Goal: Check status: Check status

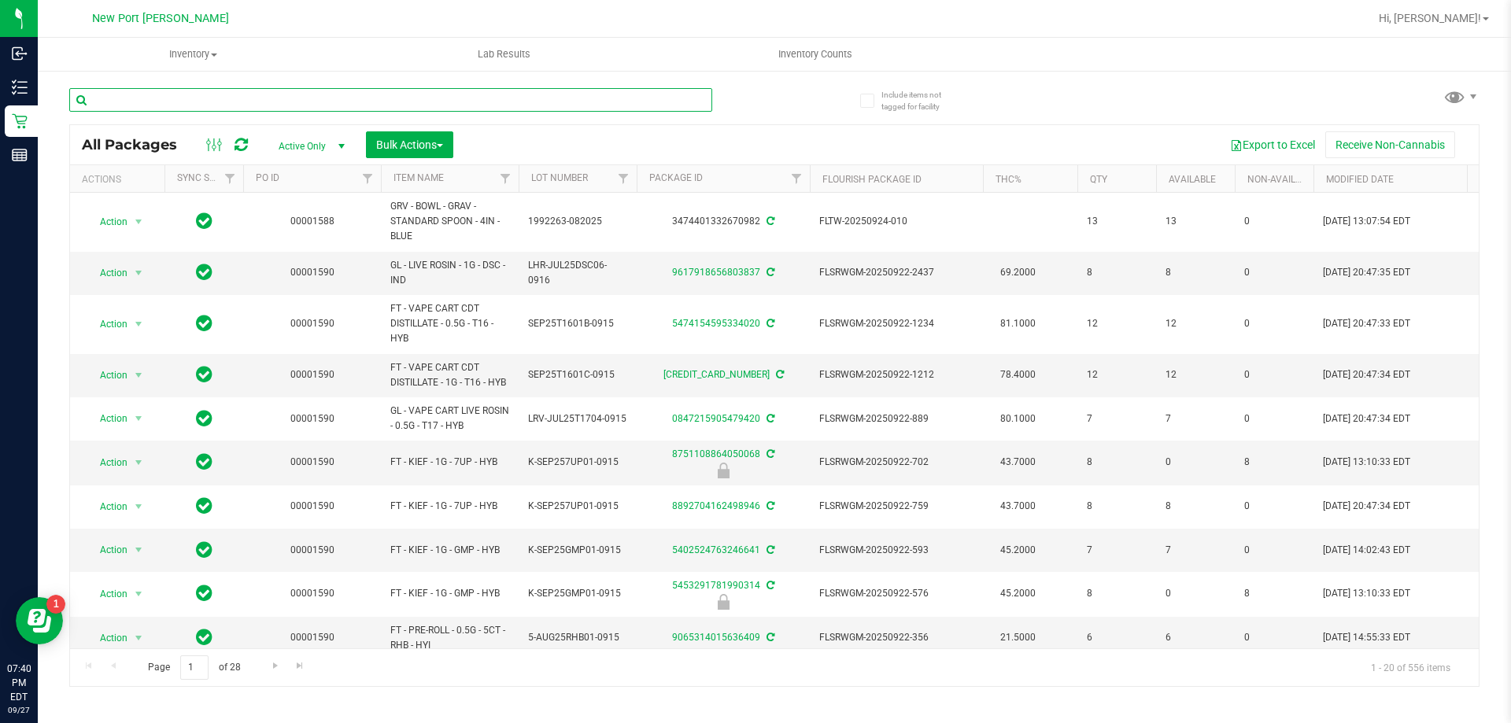
click at [134, 102] on input "text" at bounding box center [390, 100] width 643 height 24
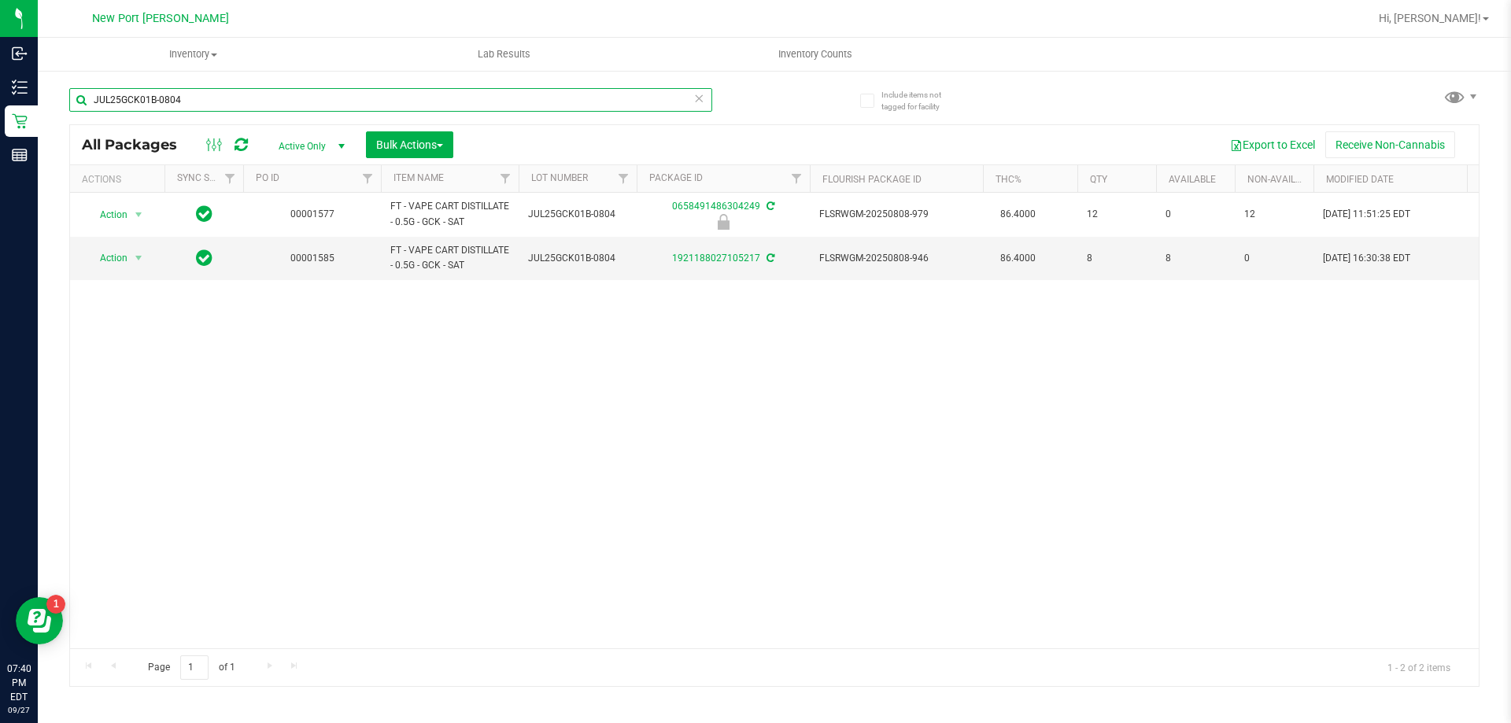
type input "JUL25GCK01B-0804"
click at [741, 259] on link "1921188027105217" at bounding box center [716, 258] width 88 height 11
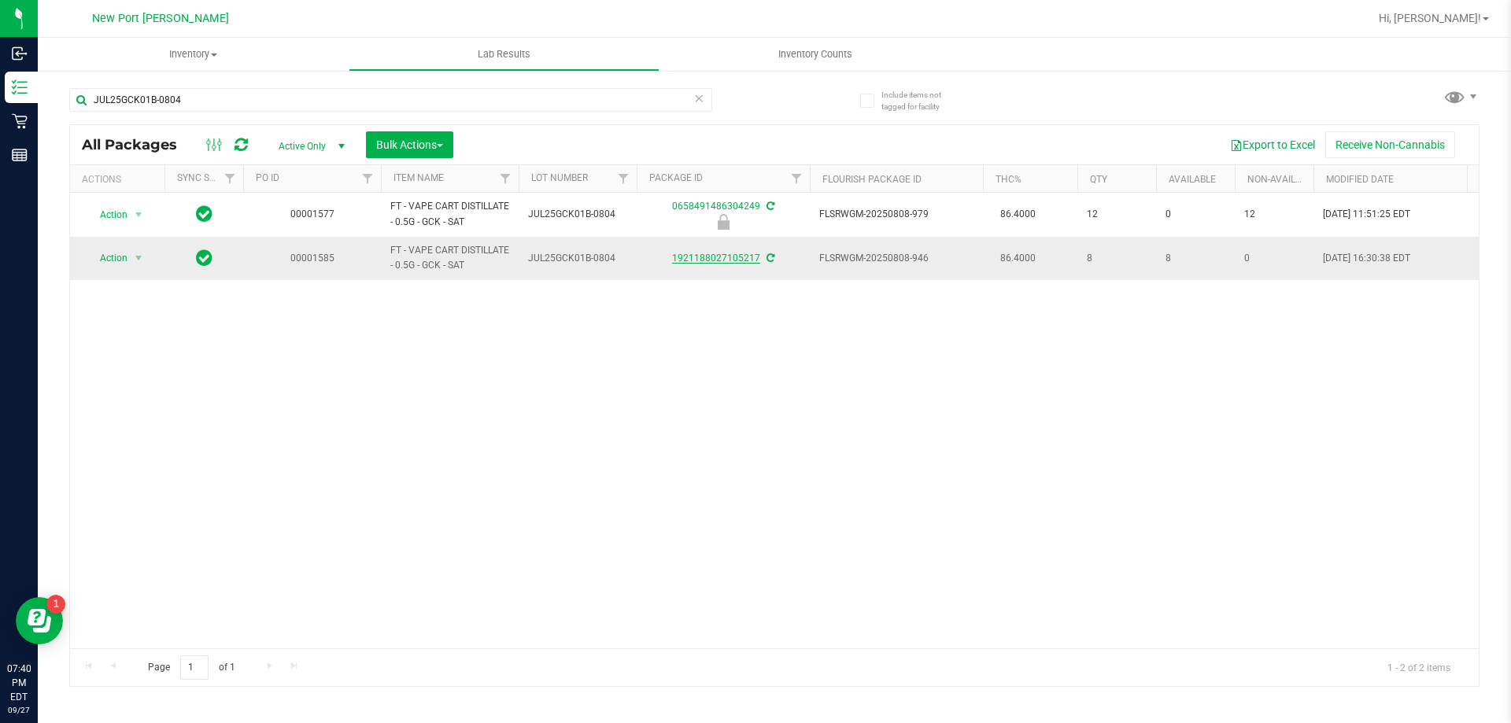
click at [704, 260] on link "1921188027105217" at bounding box center [716, 258] width 88 height 11
click at [735, 253] on link "1921188027105217" at bounding box center [716, 258] width 88 height 11
click at [716, 260] on link "1921188027105217" at bounding box center [716, 258] width 88 height 11
click at [682, 259] on link "1921188027105217" at bounding box center [716, 258] width 88 height 11
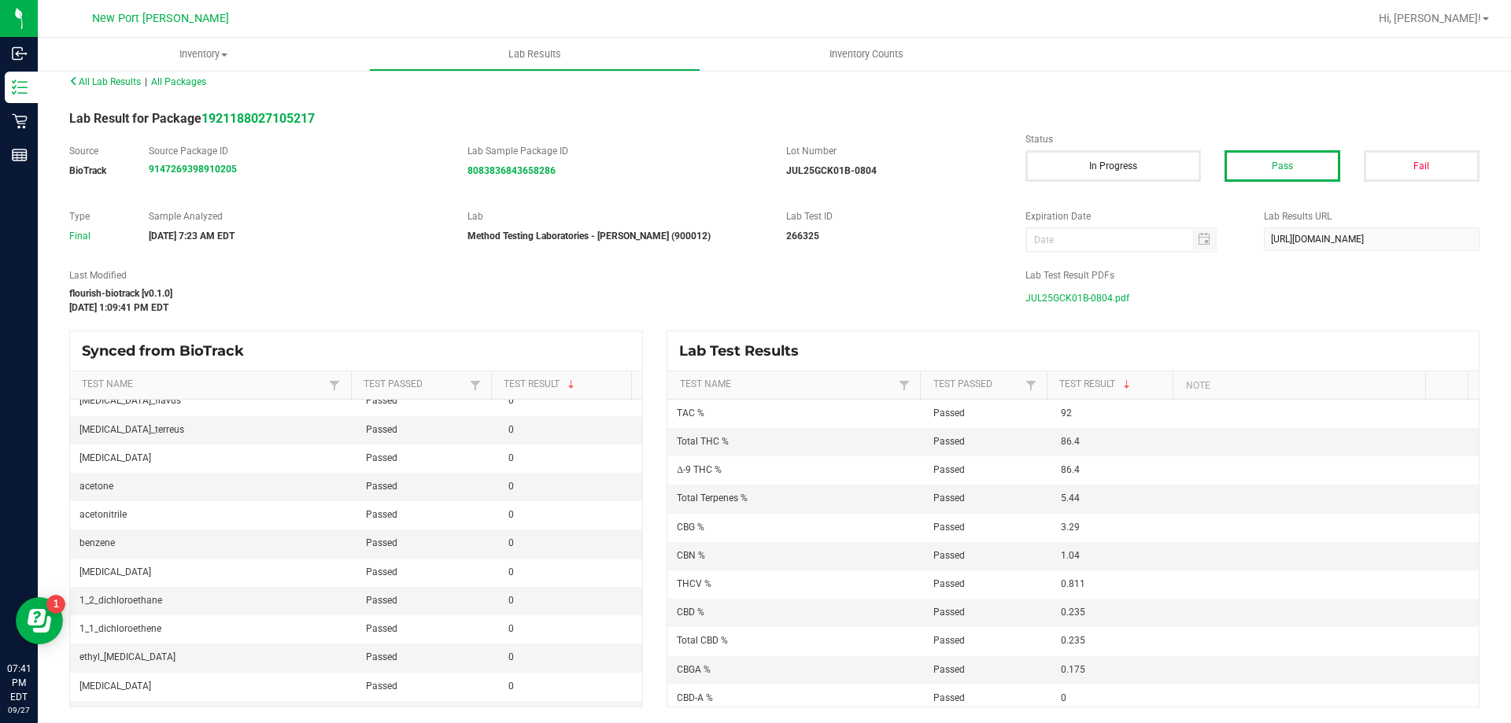
scroll to position [551, 0]
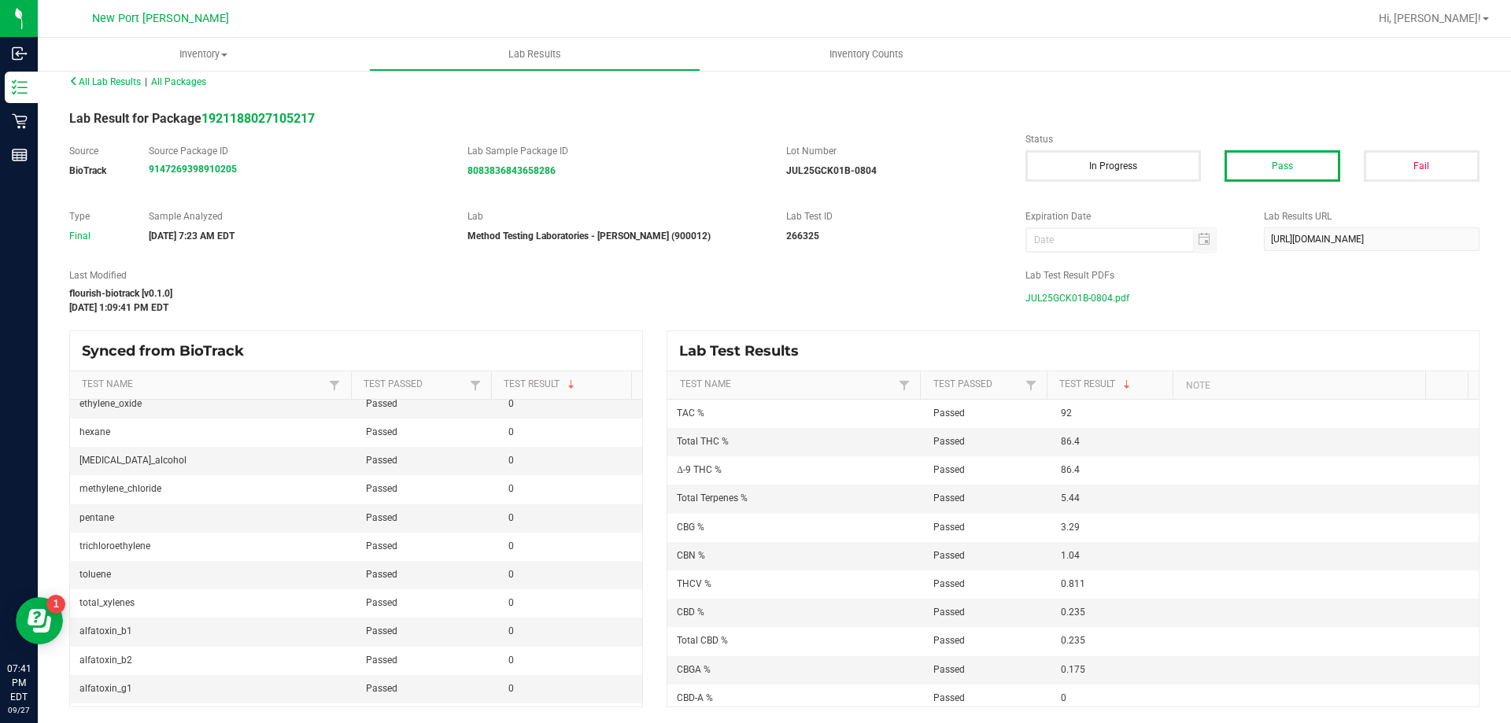
click at [1056, 290] on span "JUL25GCK01B-0804.pdf" at bounding box center [1077, 298] width 104 height 24
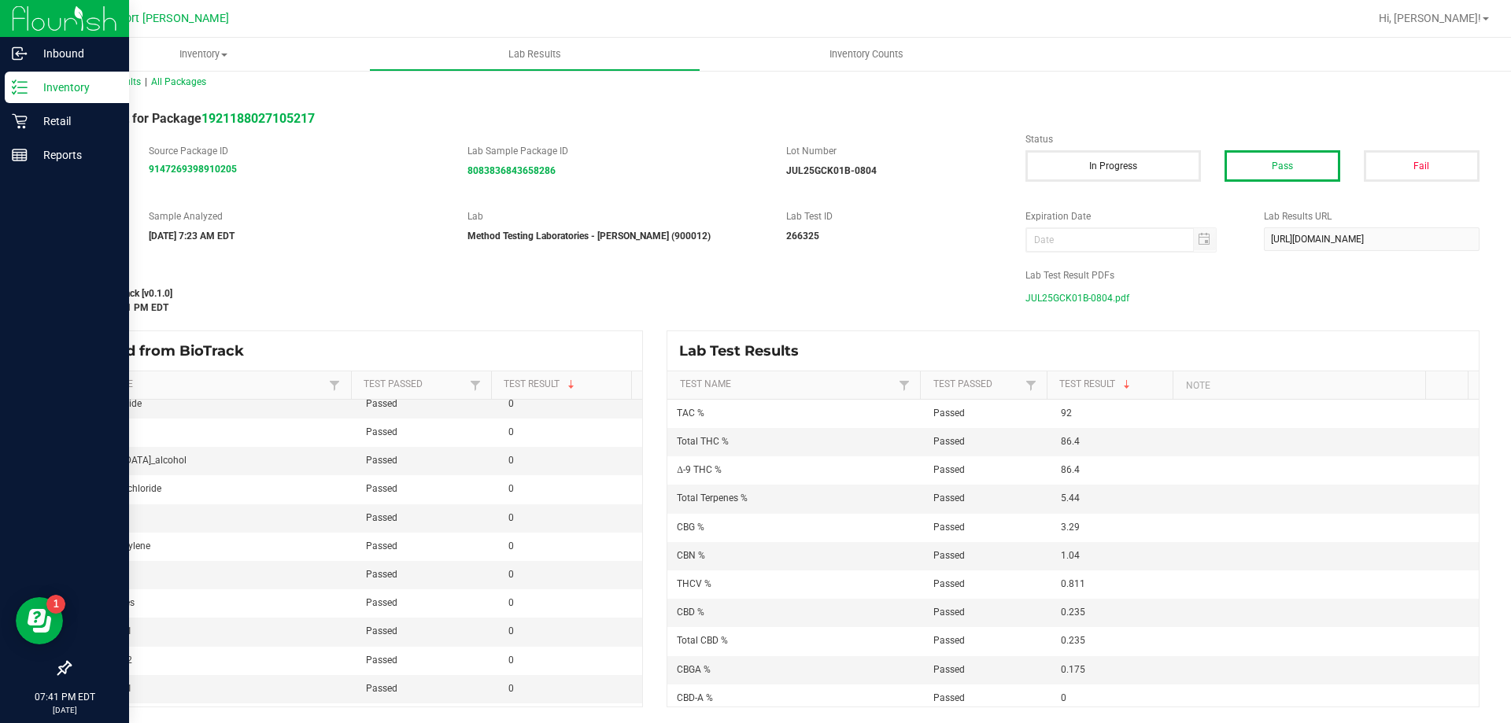
click at [50, 77] on div "Inventory" at bounding box center [67, 87] width 124 height 31
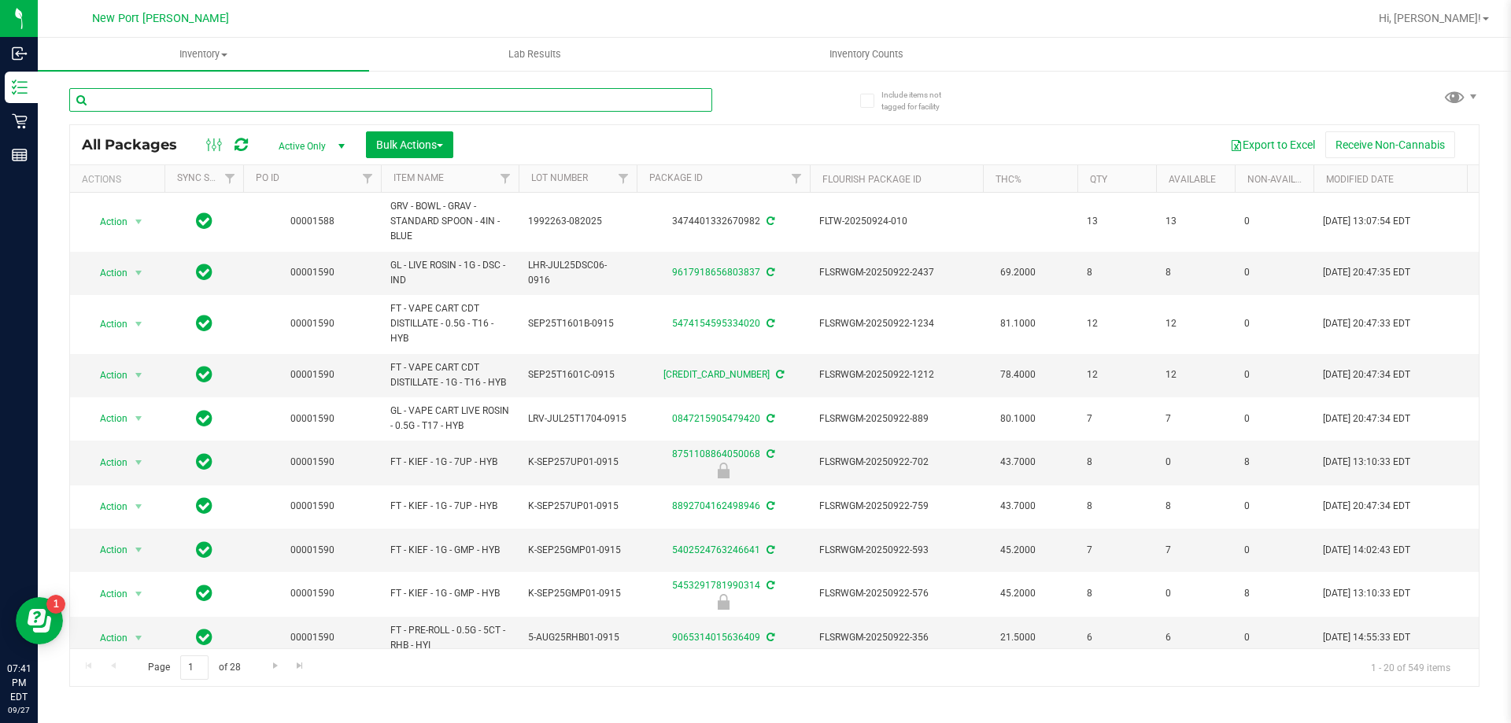
click at [195, 97] on input "text" at bounding box center [390, 100] width 643 height 24
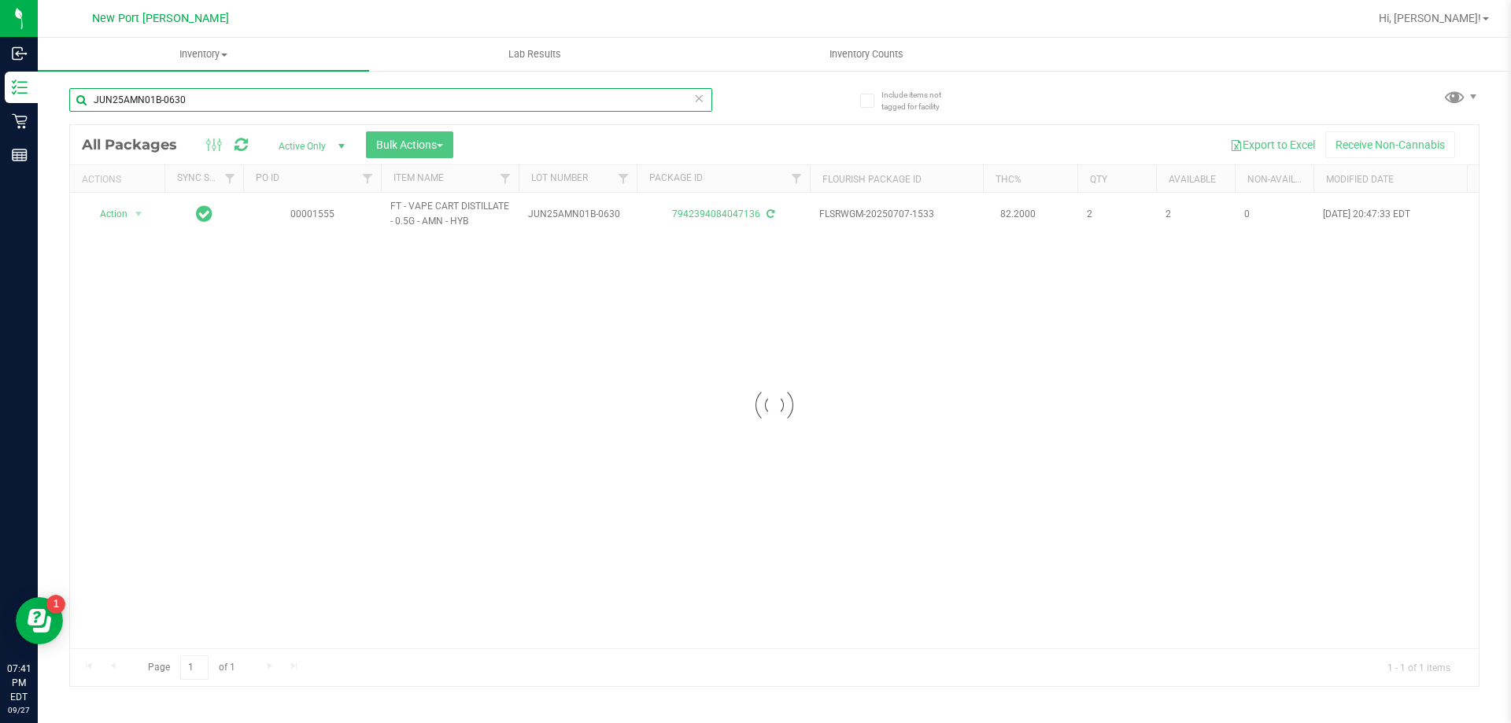
type input "JUN25AMN01B-0630"
click at [718, 212] on div at bounding box center [774, 405] width 1409 height 561
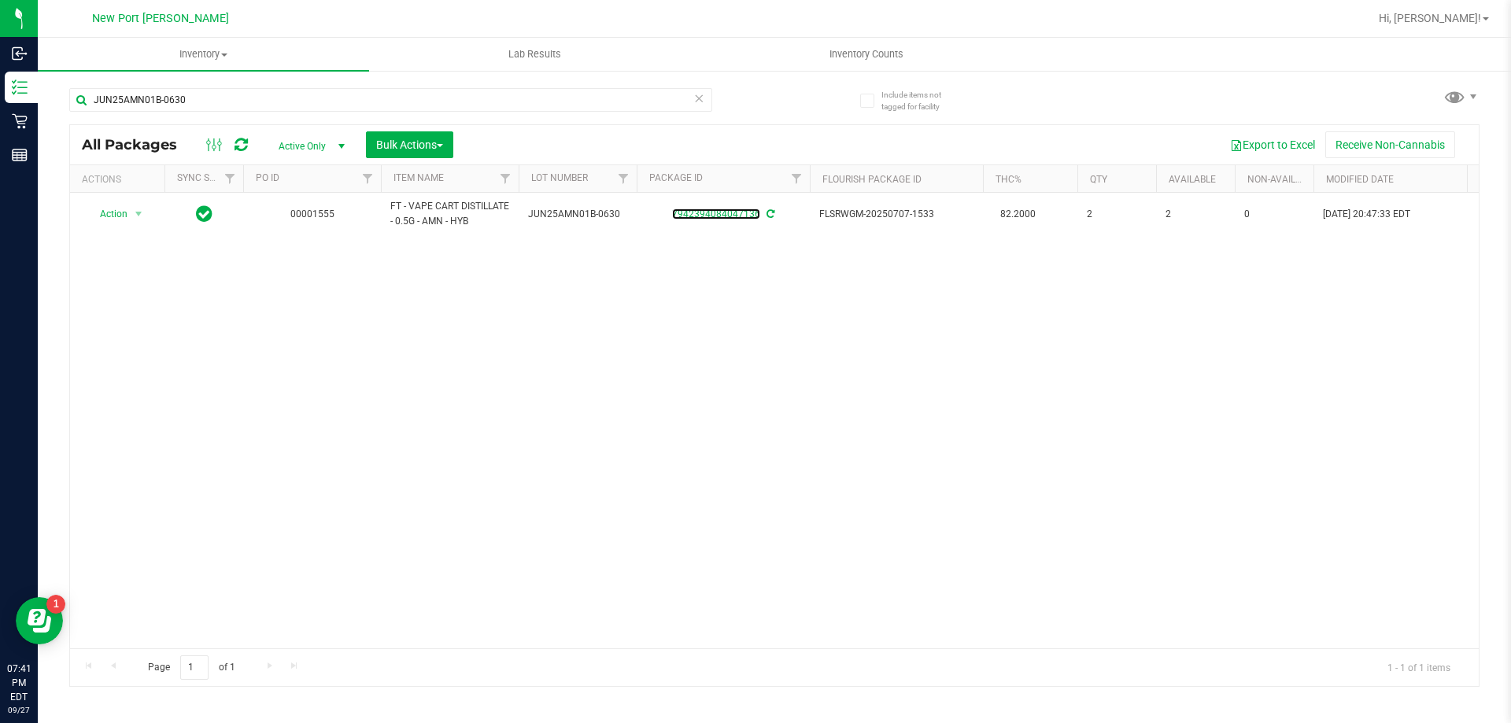
click at [718, 212] on link "7942394084047136" at bounding box center [716, 214] width 88 height 11
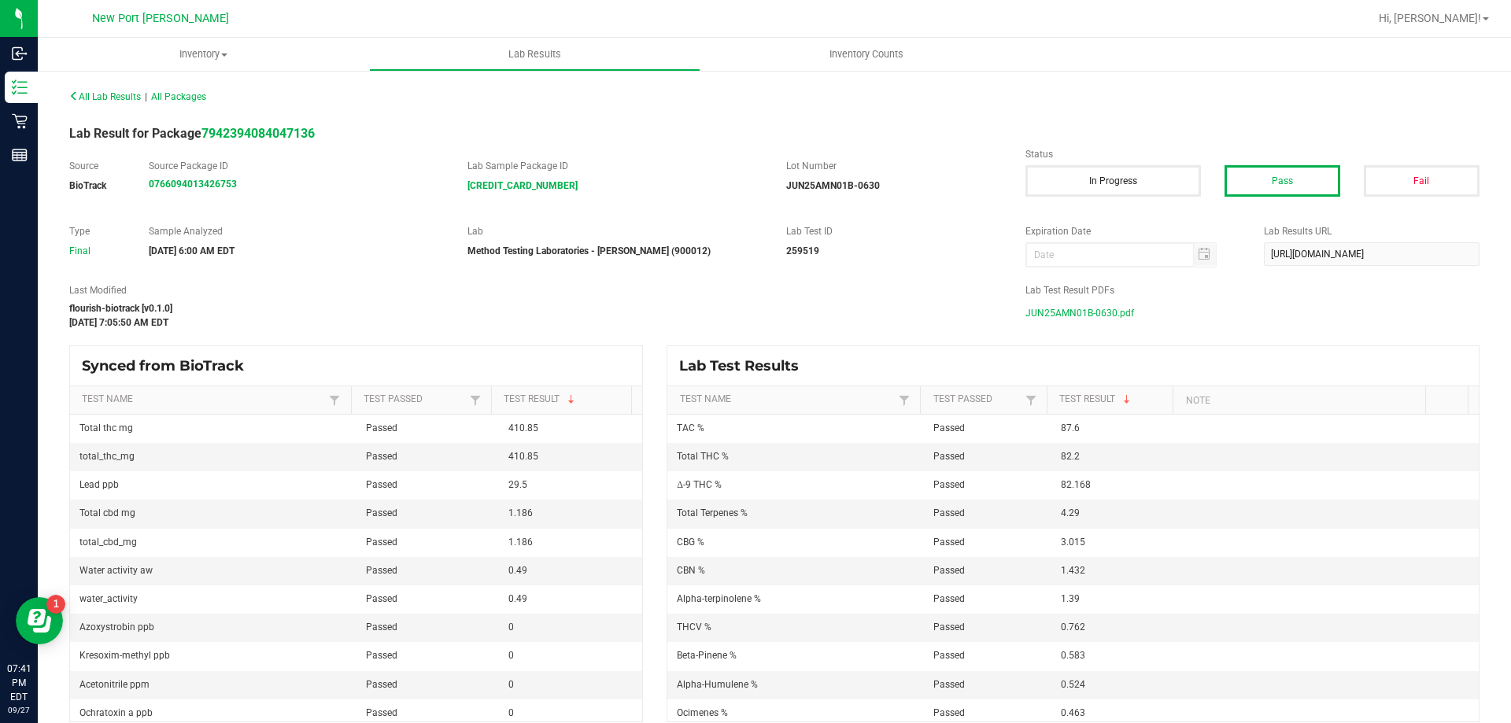
click at [1096, 313] on span "JUN25AMN01B-0630.pdf" at bounding box center [1079, 313] width 109 height 24
